Goal: Navigation & Orientation: Understand site structure

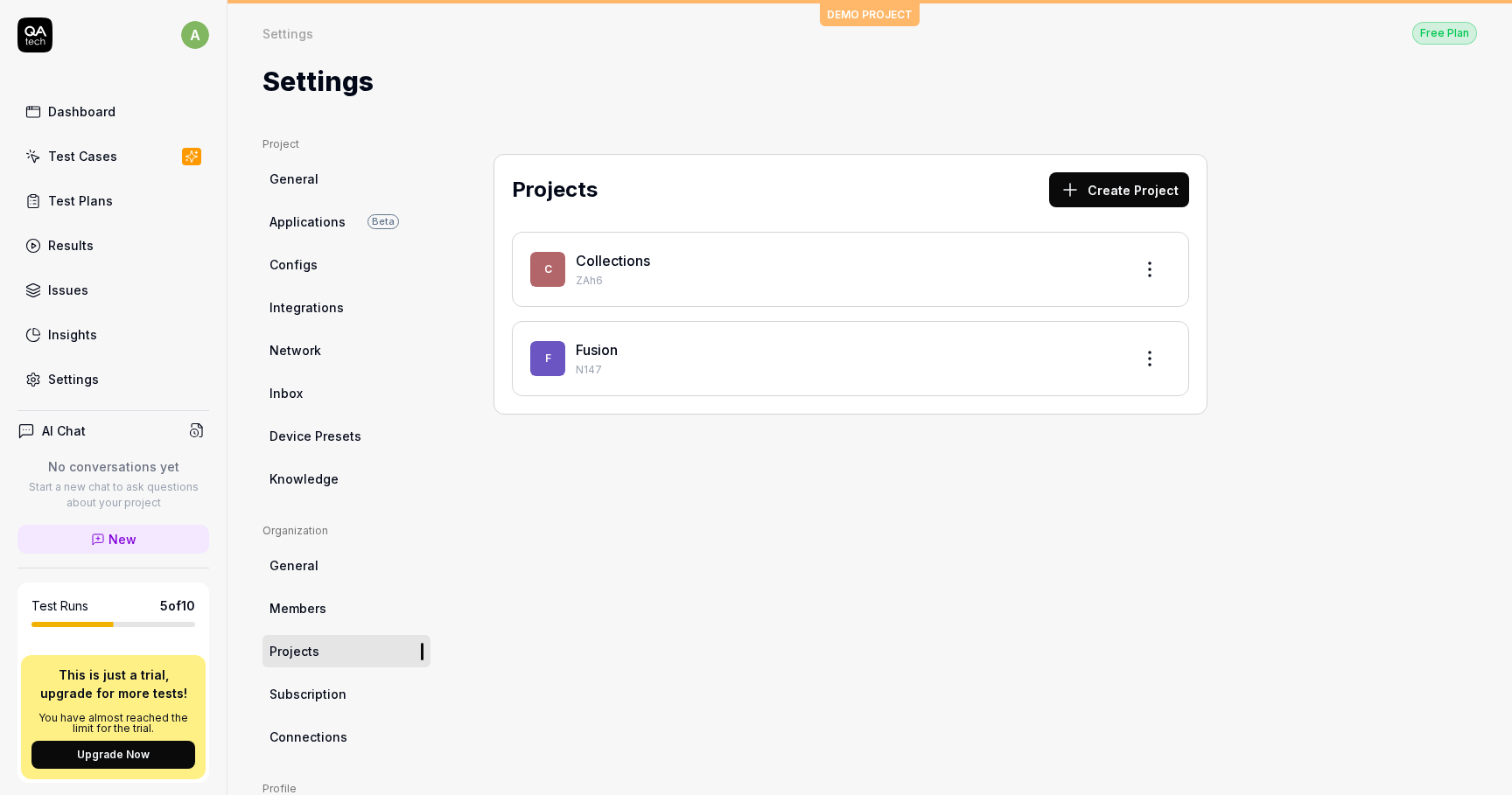
click at [329, 215] on span "Applications" at bounding box center [307, 221] width 76 height 18
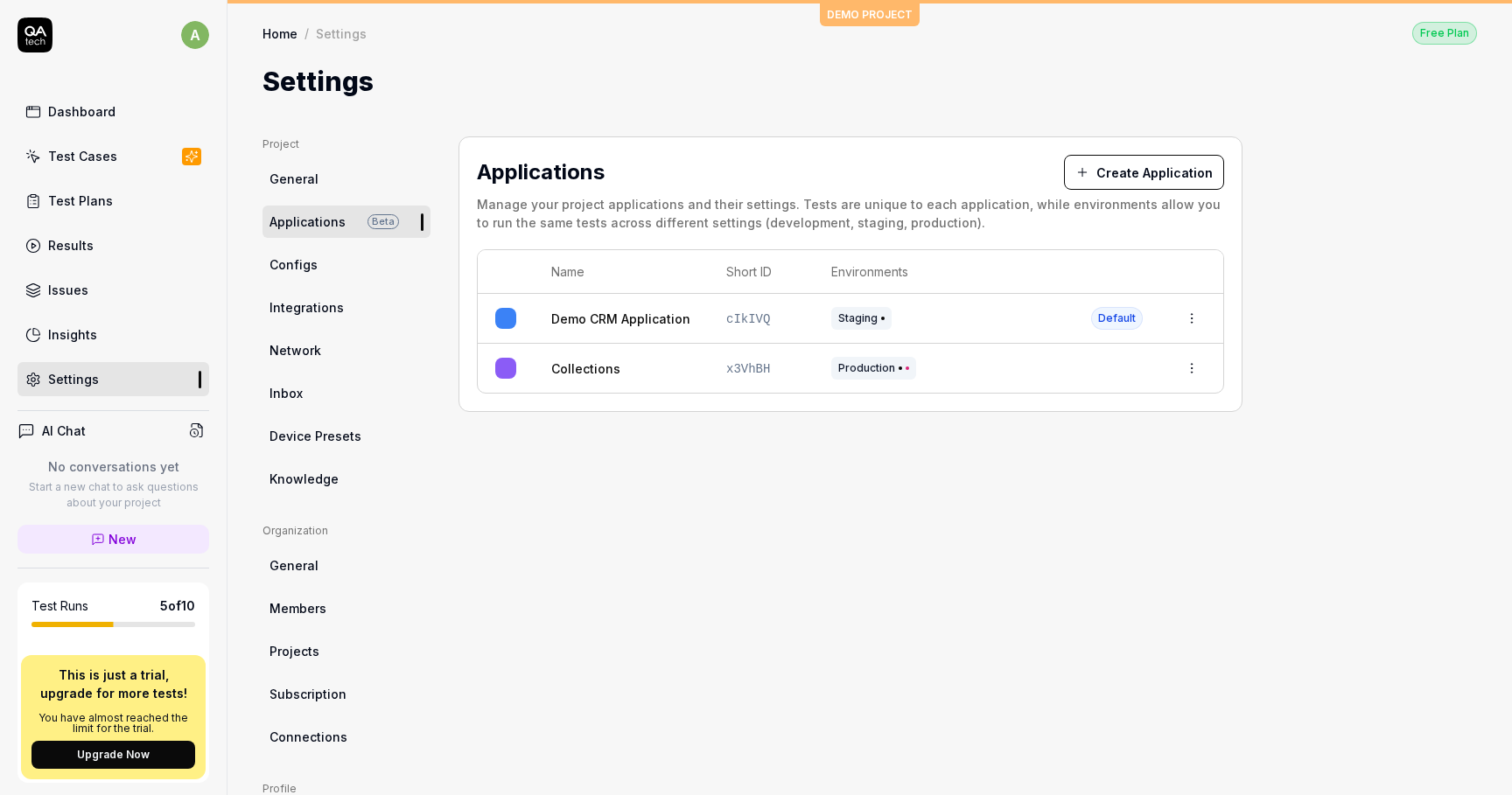
click at [248, 262] on div "Project General Applications Beta Configs Integrations Network Inbox Device Pre…" at bounding box center [869, 552] width 1284 height 901
click at [275, 266] on span "Configs" at bounding box center [293, 264] width 48 height 18
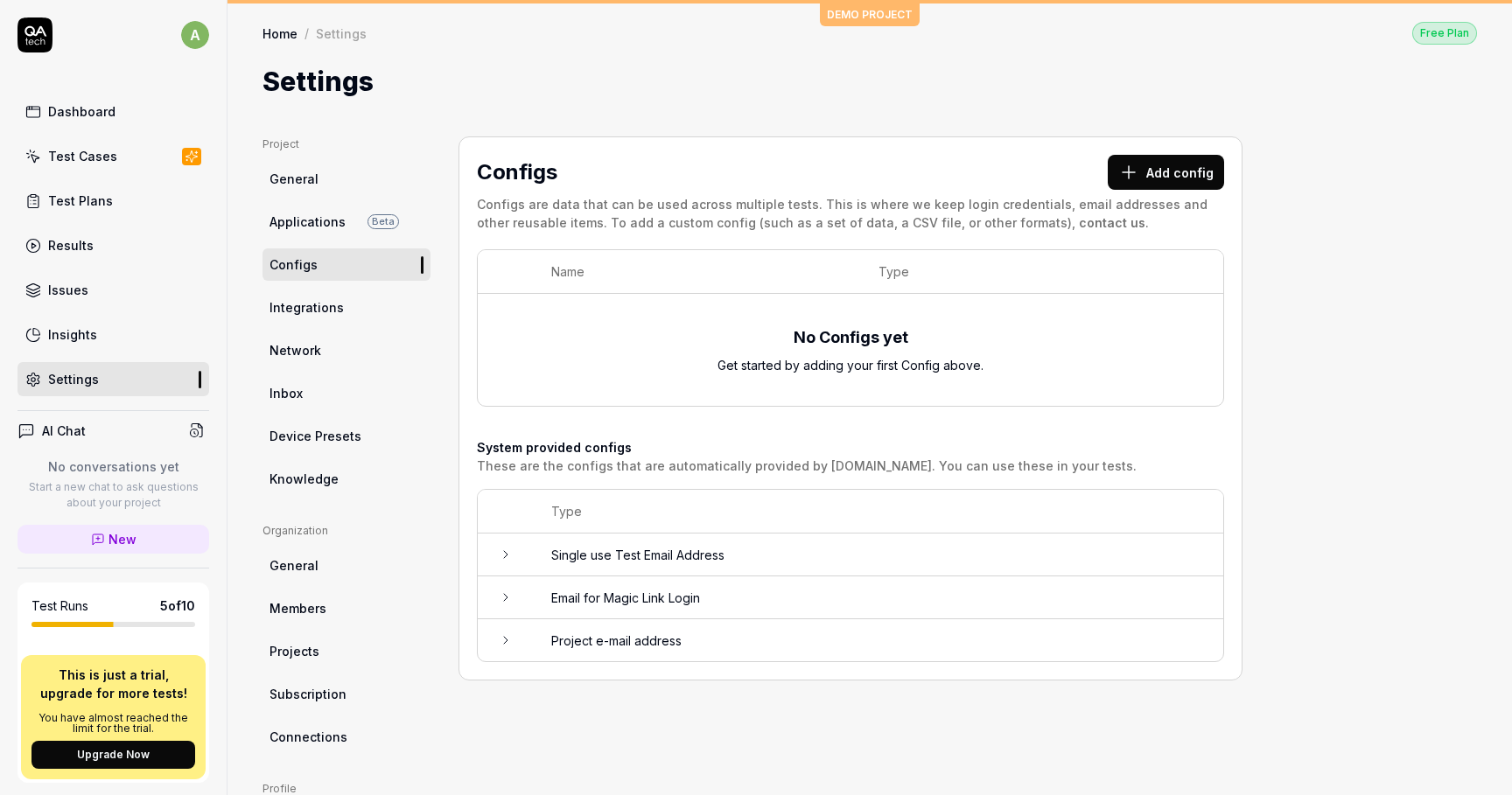
click at [301, 318] on link "Integrations" at bounding box center [346, 307] width 168 height 32
